Goal: Information Seeking & Learning: Find specific fact

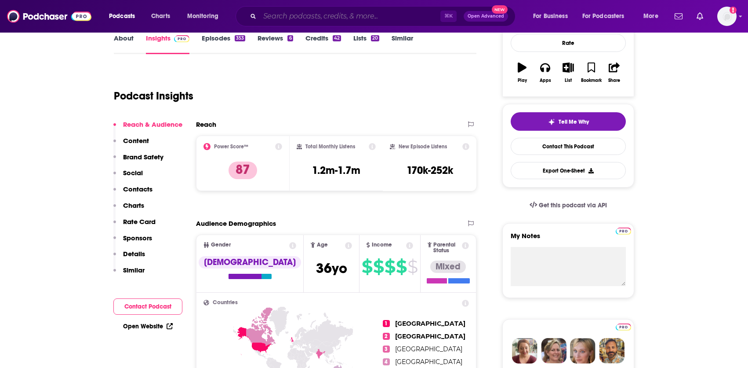
click at [296, 22] on input "Search podcasts, credits, & more..." at bounding box center [350, 16] width 181 height 14
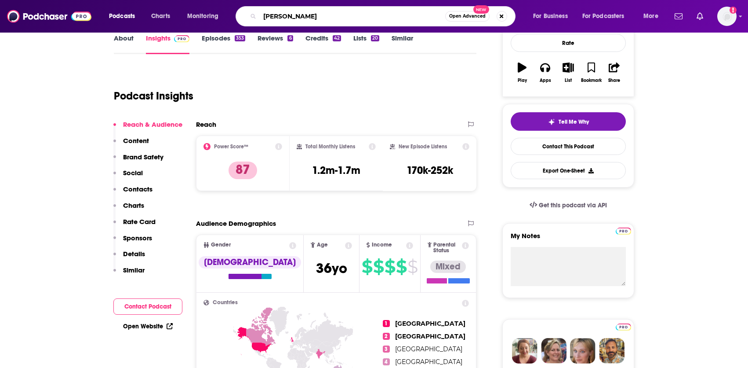
type input "[PERSON_NAME]"
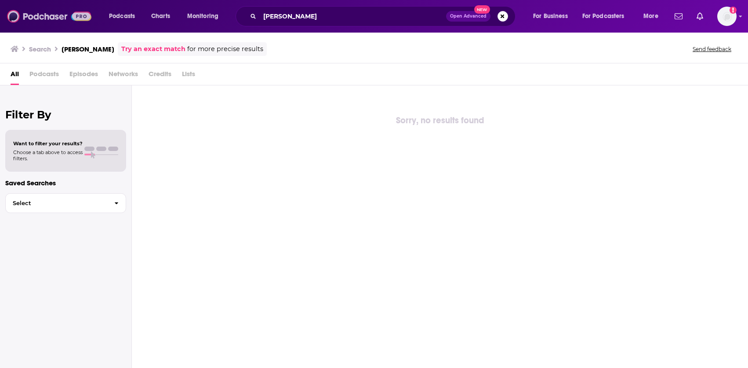
click at [44, 21] on img at bounding box center [49, 16] width 84 height 17
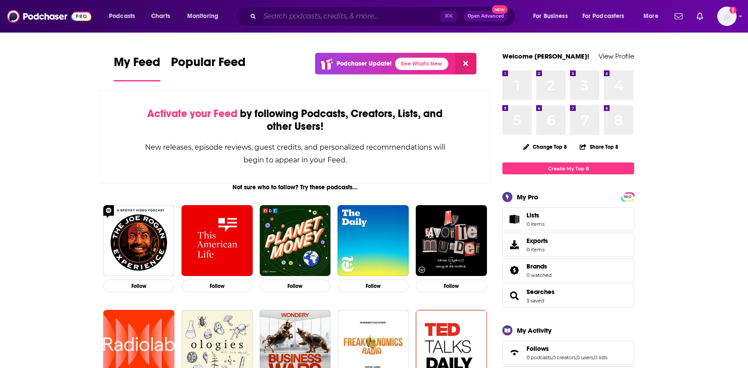
click at [292, 21] on input "Search podcasts, credits, & more..." at bounding box center [350, 16] width 181 height 14
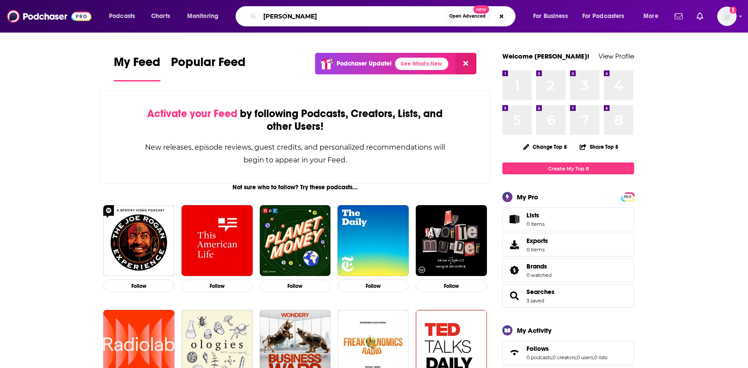
type input "[PERSON_NAME]"
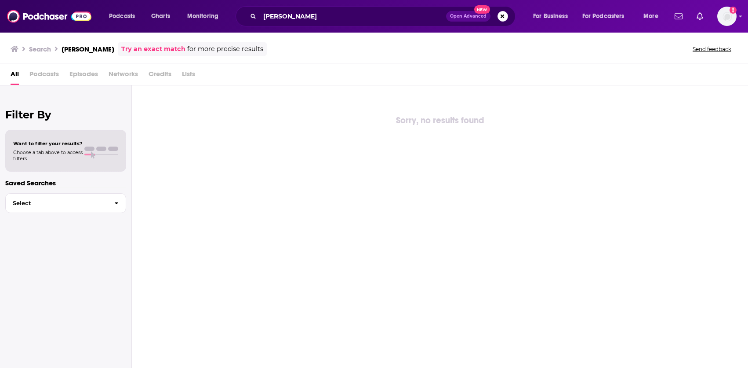
click at [157, 74] on span "Credits" at bounding box center [160, 76] width 23 height 18
click at [57, 20] on img at bounding box center [49, 16] width 84 height 17
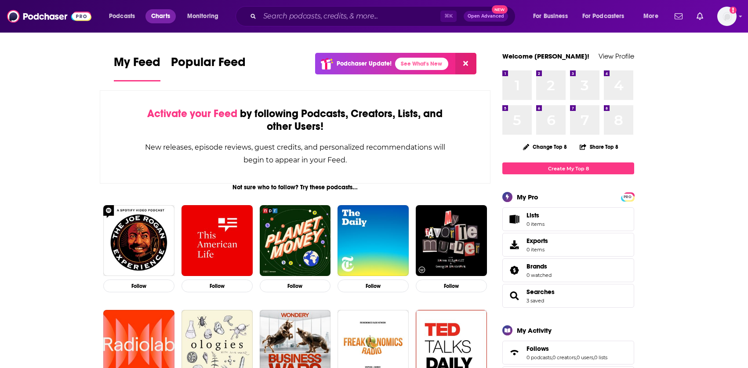
click at [162, 12] on span "Charts" at bounding box center [160, 16] width 19 height 12
